Goal: Use online tool/utility: Utilize a website feature to perform a specific function

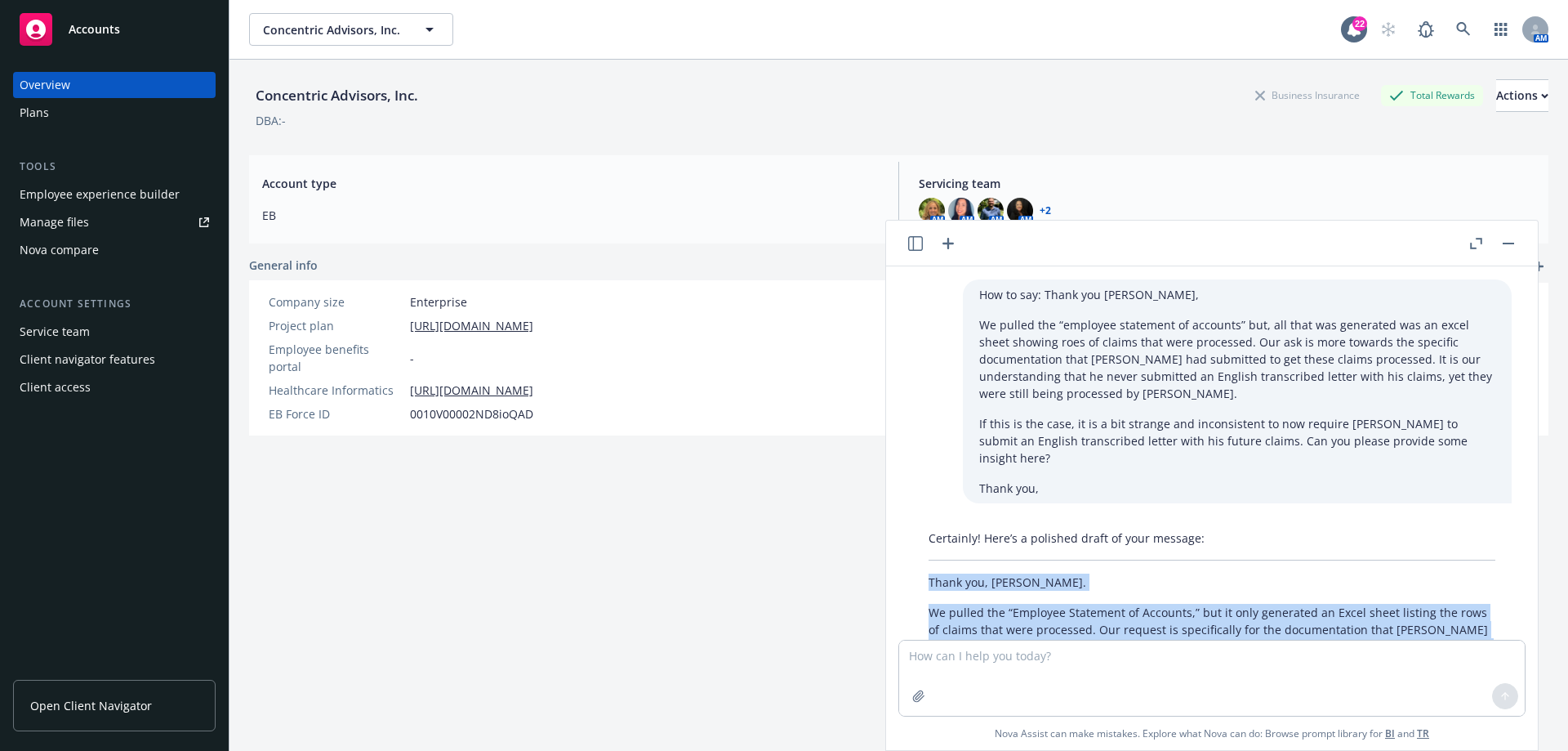
scroll to position [200, 0]
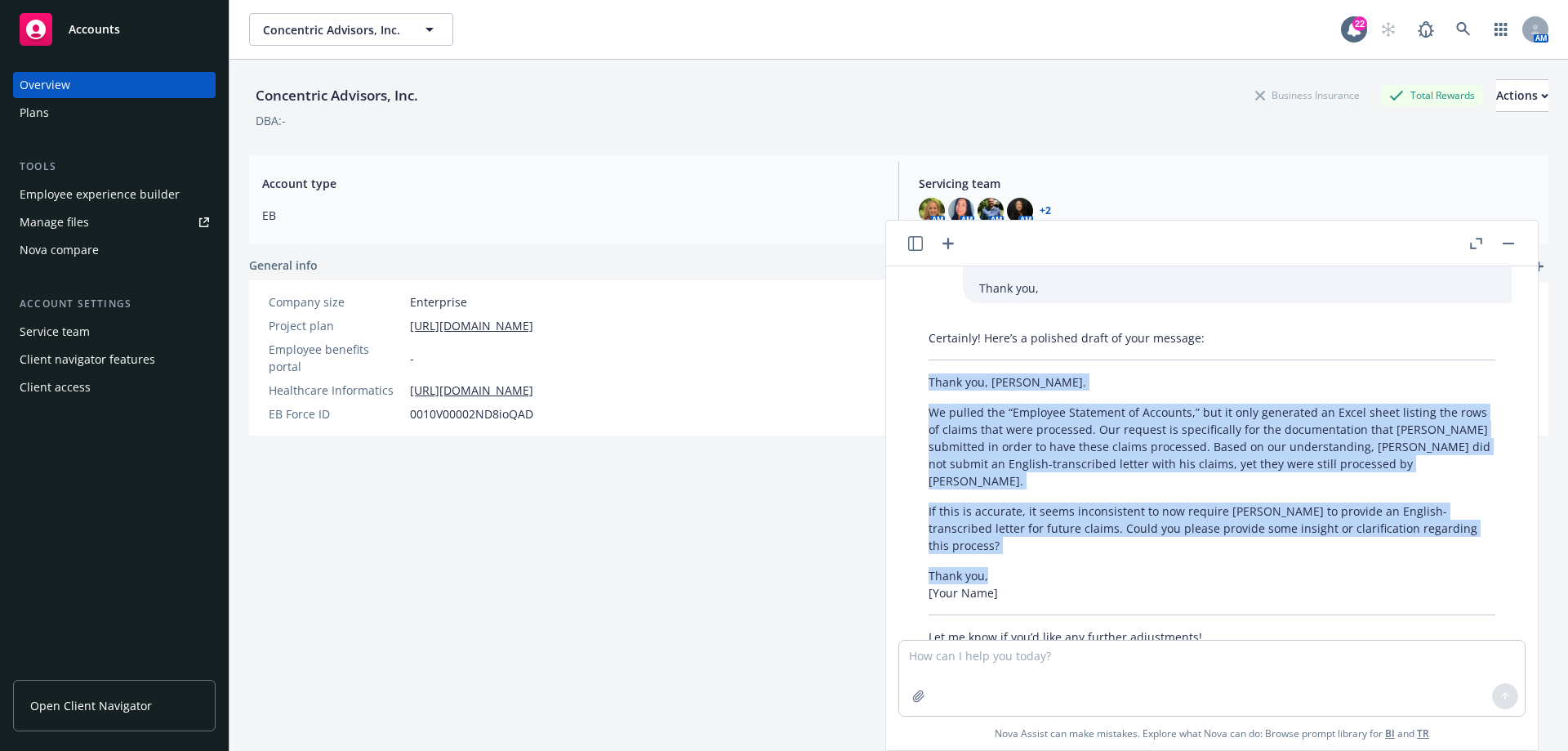
click at [951, 242] on icon "button" at bounding box center [948, 243] width 20 height 20
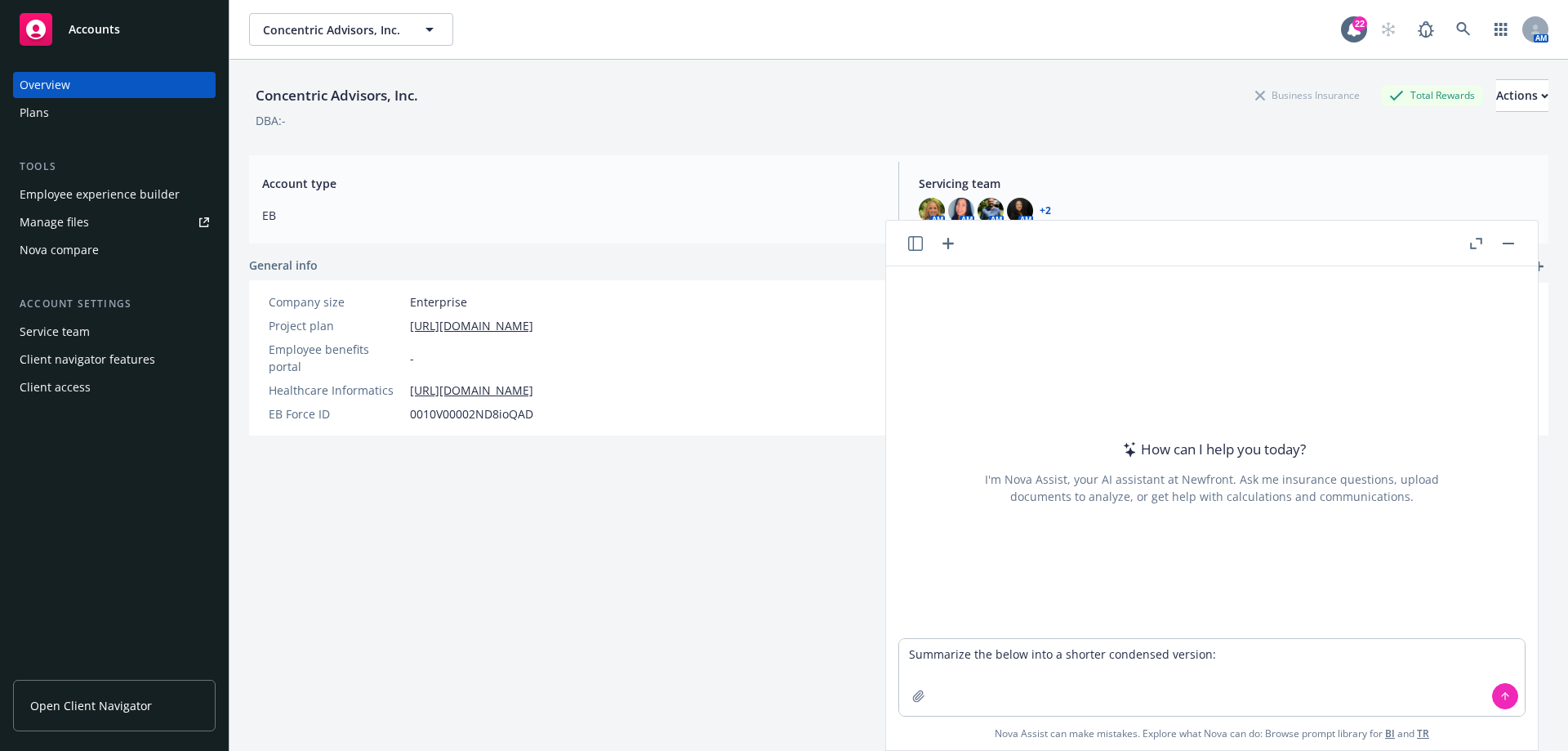
type textarea "Loremipsu dol sitam cons a elitsed doeiusmod tempori: Utla Etdolorem Aliquaeni:…"
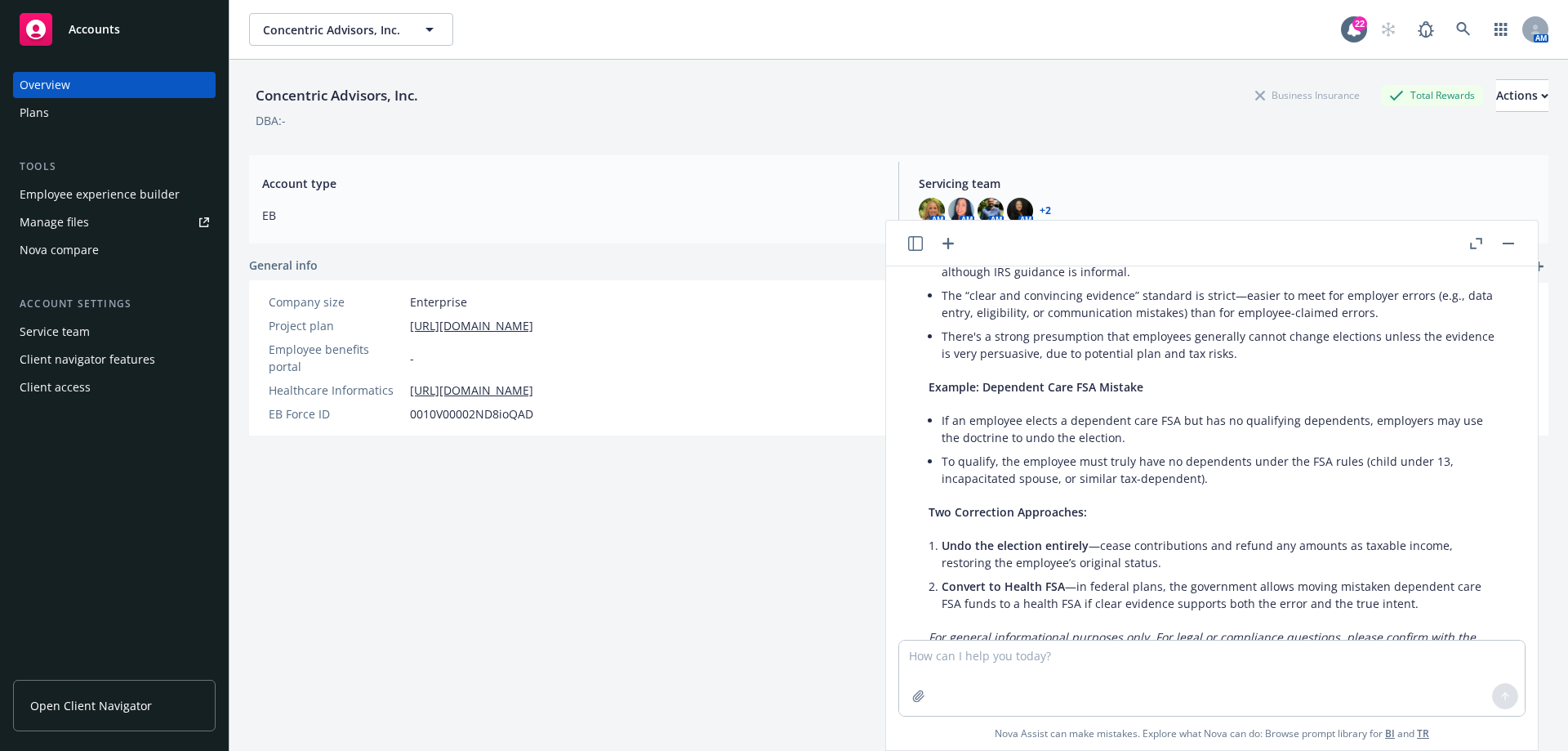
scroll to position [1727, 0]
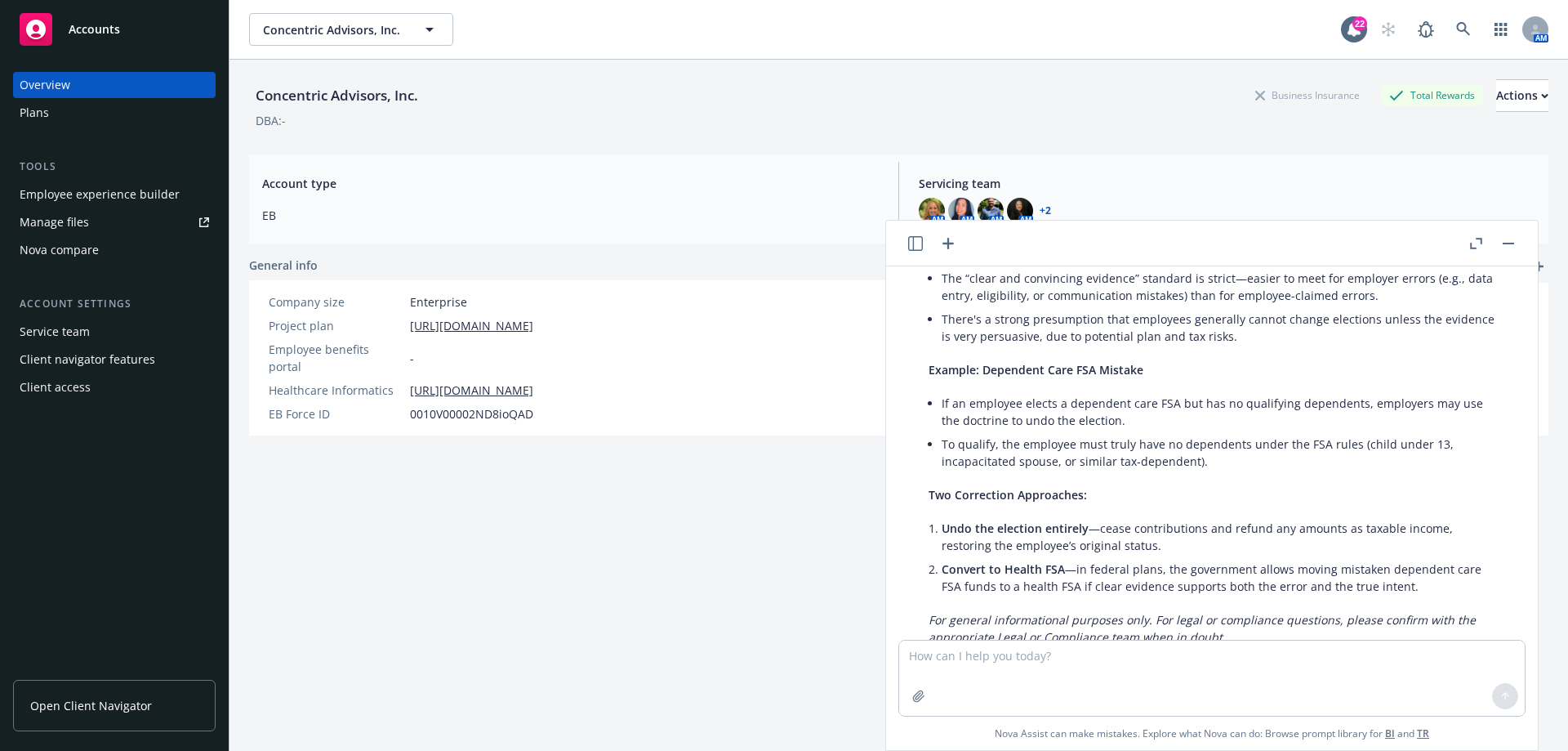
click at [1007, 669] on textarea at bounding box center [1212, 678] width 626 height 75
type textarea "Turn this into paragraphs"
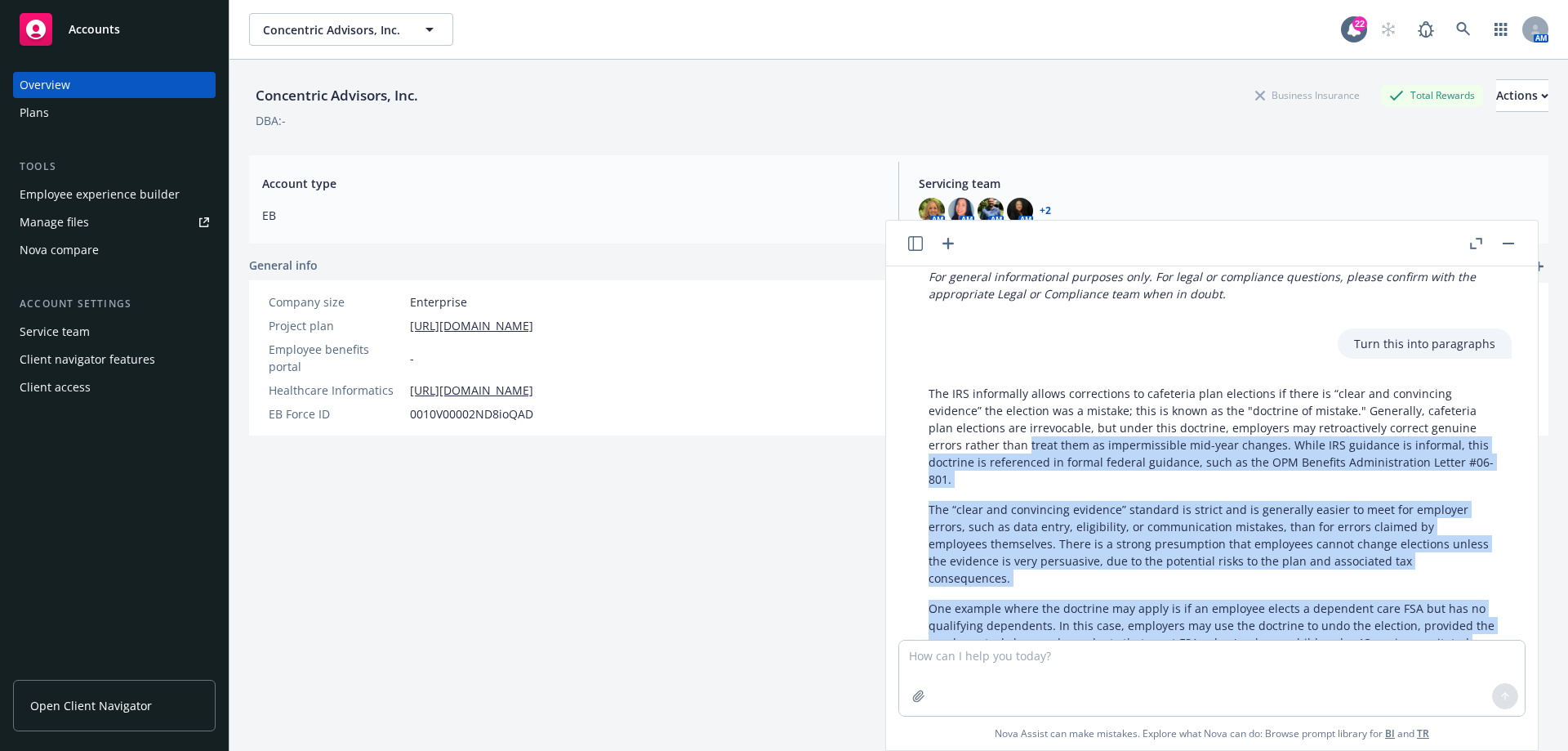
scroll to position [2076, 0]
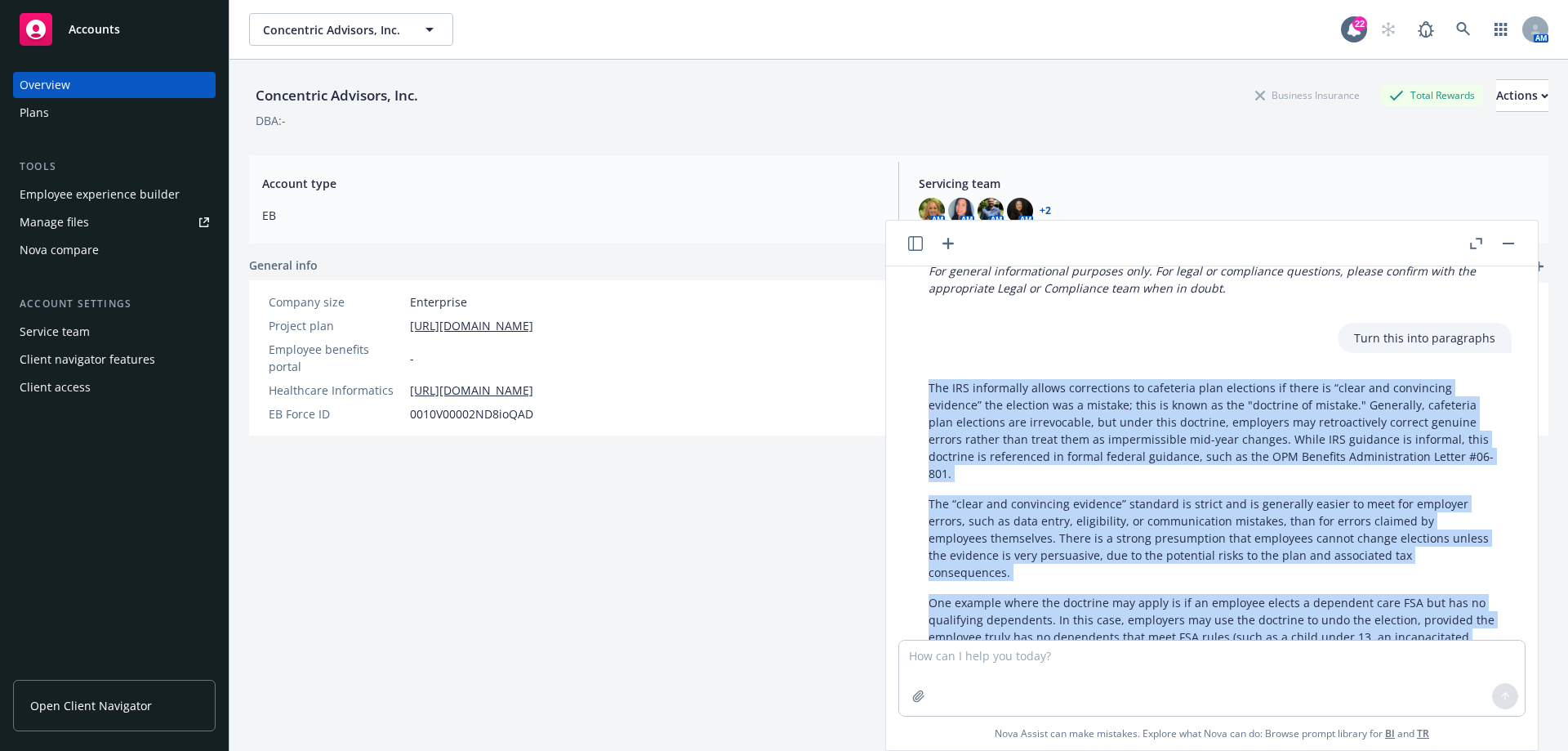
drag, startPoint x: 1178, startPoint y: 544, endPoint x: 910, endPoint y: 340, distance: 336.8
click at [910, 372] on div "The IRS informally allows corrections to cafeteria plan elections if there is “…" at bounding box center [1212, 594] width 626 height 443
copy div "Lor IPS dolorsitam consec adipiscinge se doeiusmod temp incididun ut labor et “…"
